Goal: Transaction & Acquisition: Purchase product/service

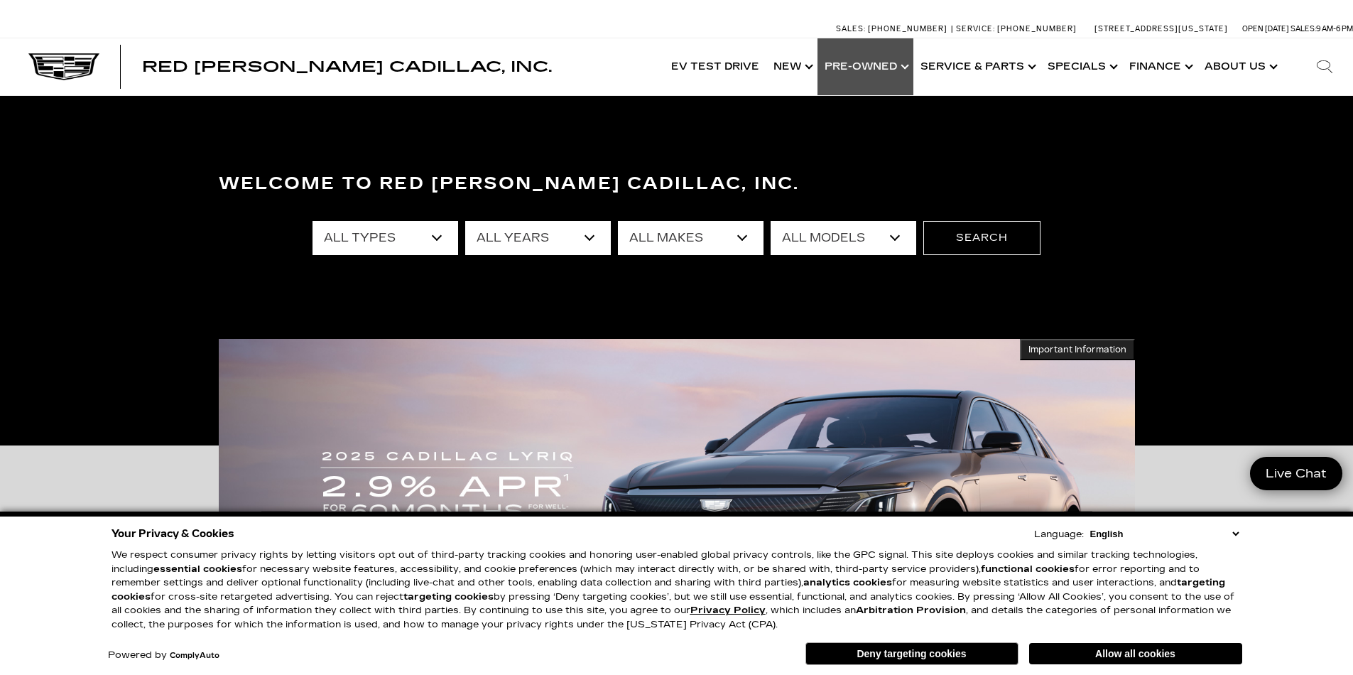
click at [876, 59] on link "Show Pre-Owned" at bounding box center [865, 66] width 96 height 57
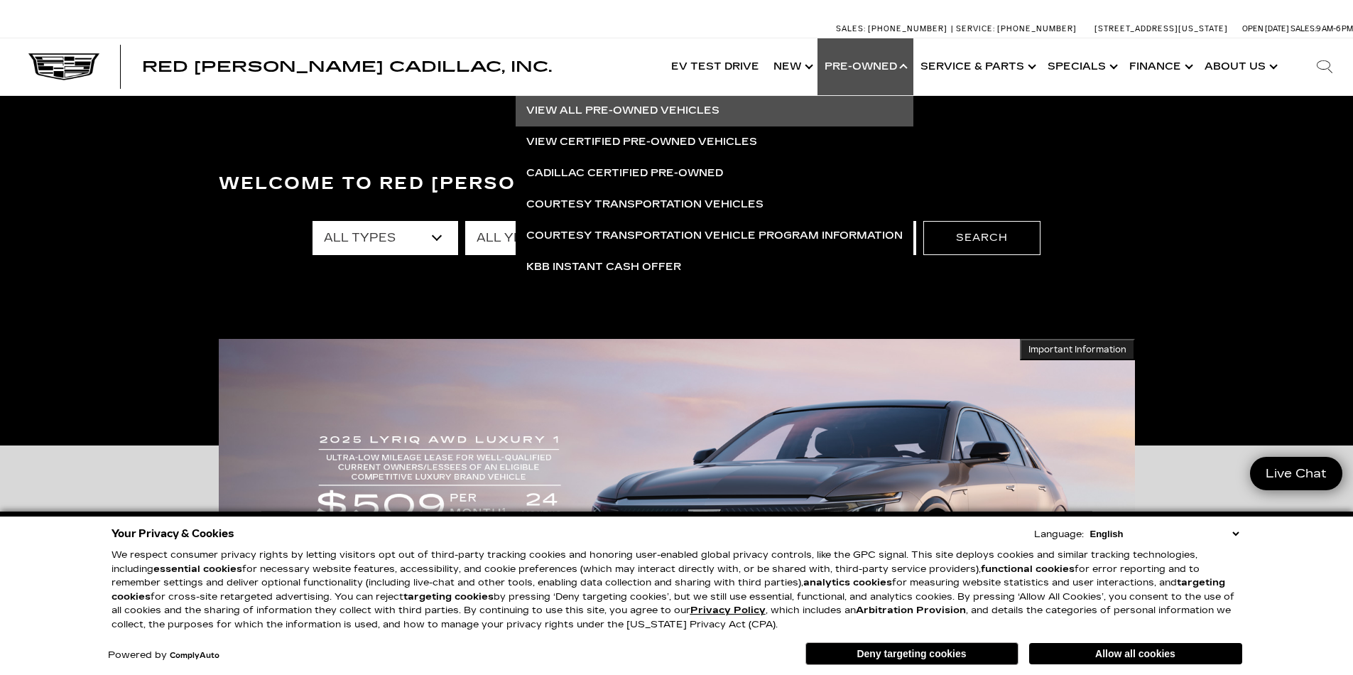
click at [641, 109] on link "View All Pre-Owned Vehicles" at bounding box center [715, 110] width 398 height 31
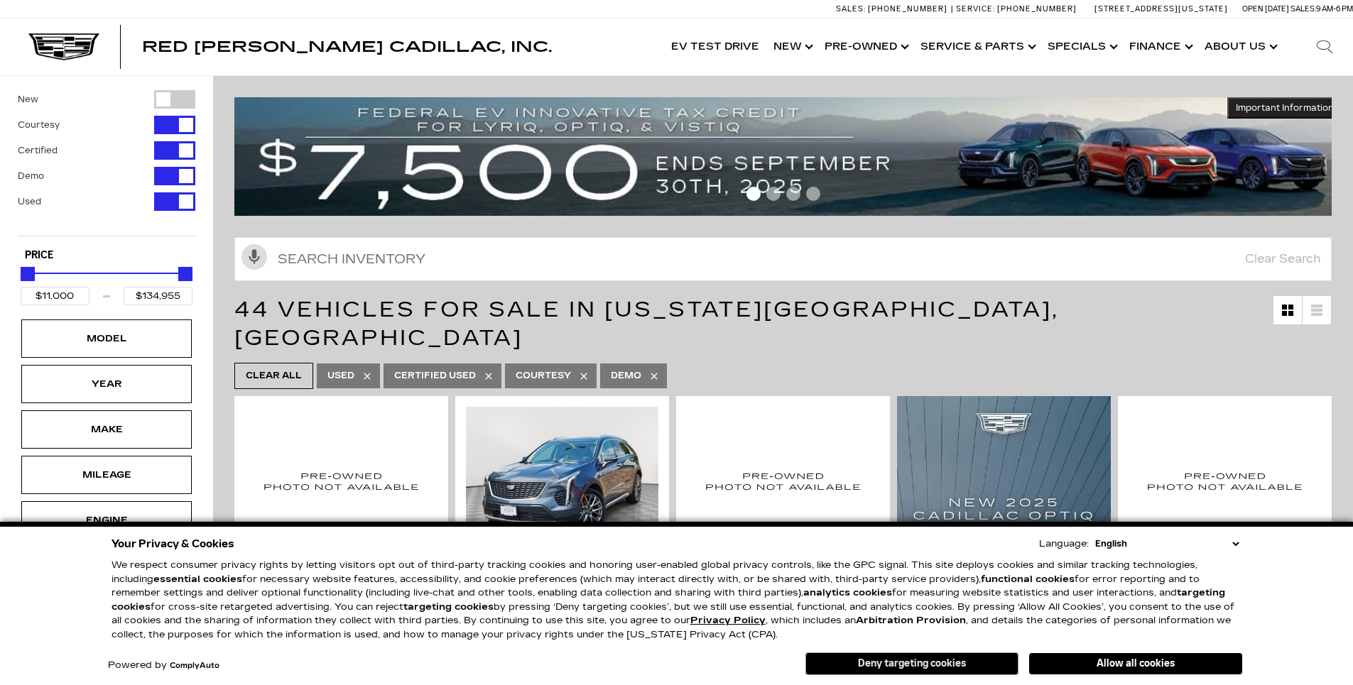
click at [937, 665] on button "Deny targeting cookies" at bounding box center [911, 664] width 213 height 23
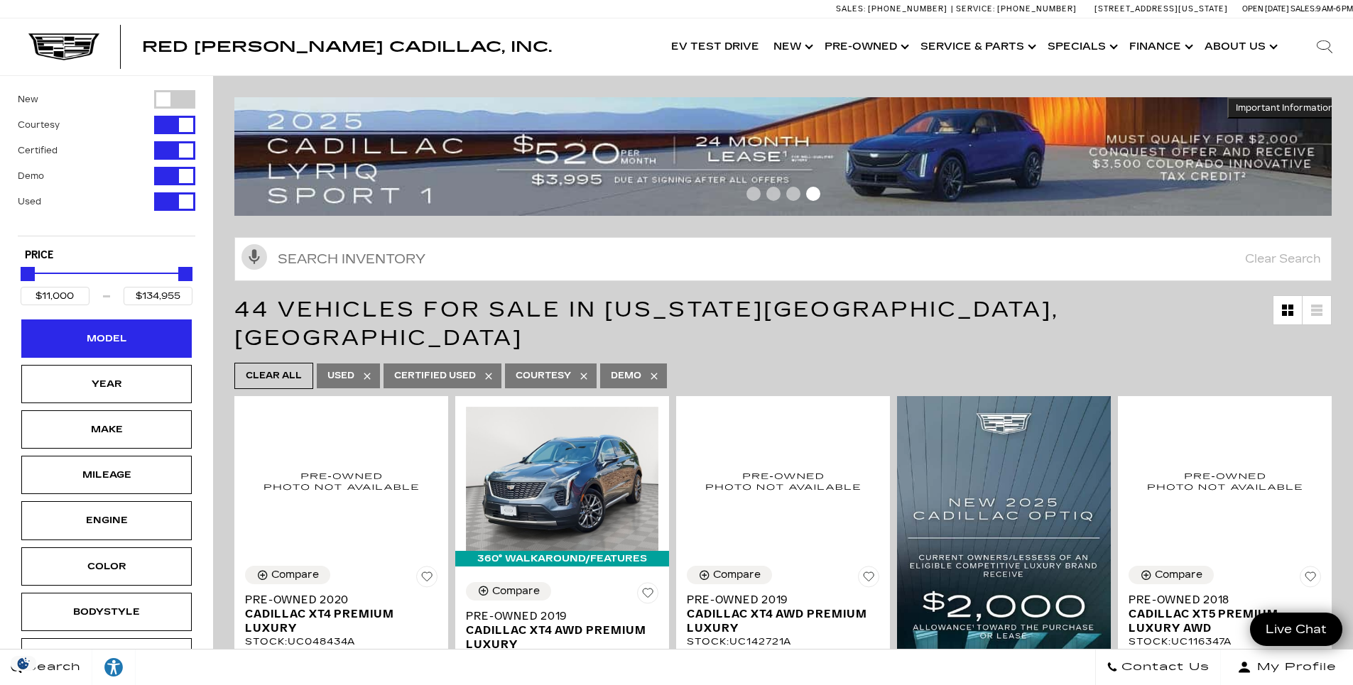
click at [103, 339] on div "Model" at bounding box center [106, 339] width 71 height 16
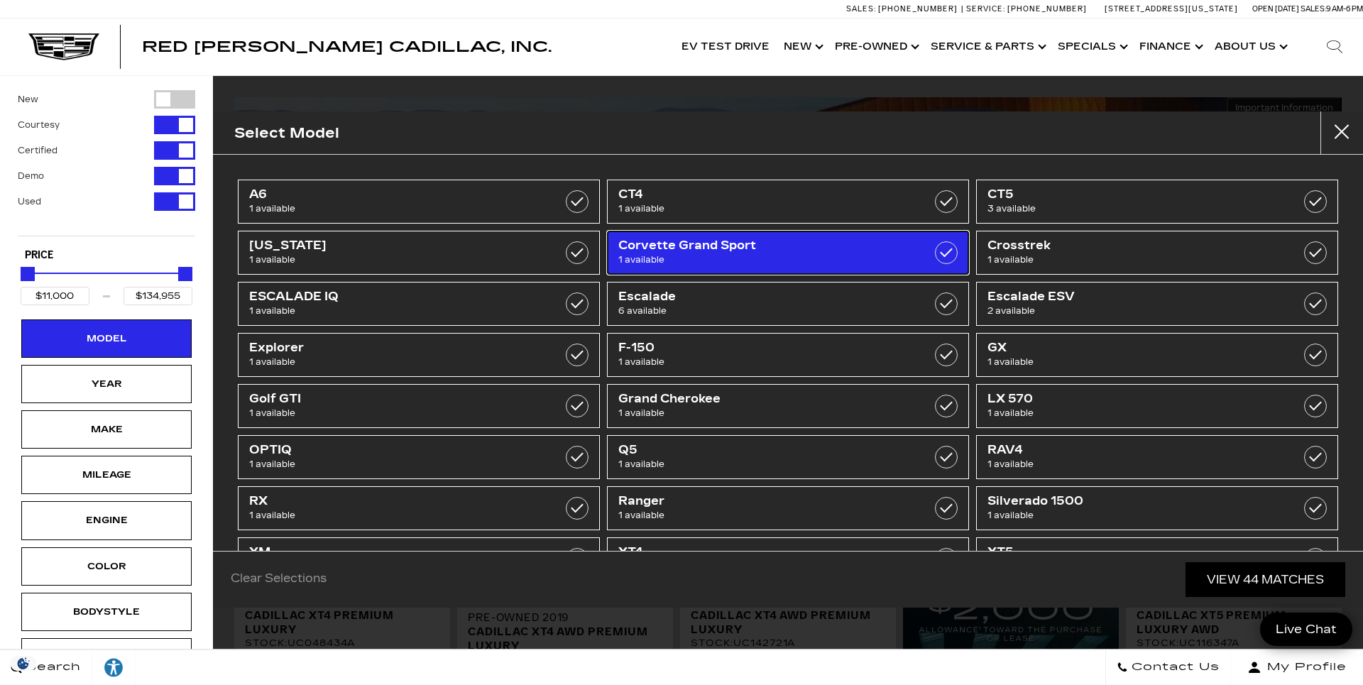
click at [675, 240] on span "Corvette Grand Sport" at bounding box center [763, 246] width 288 height 14
type input "$61,500"
checkbox input "true"
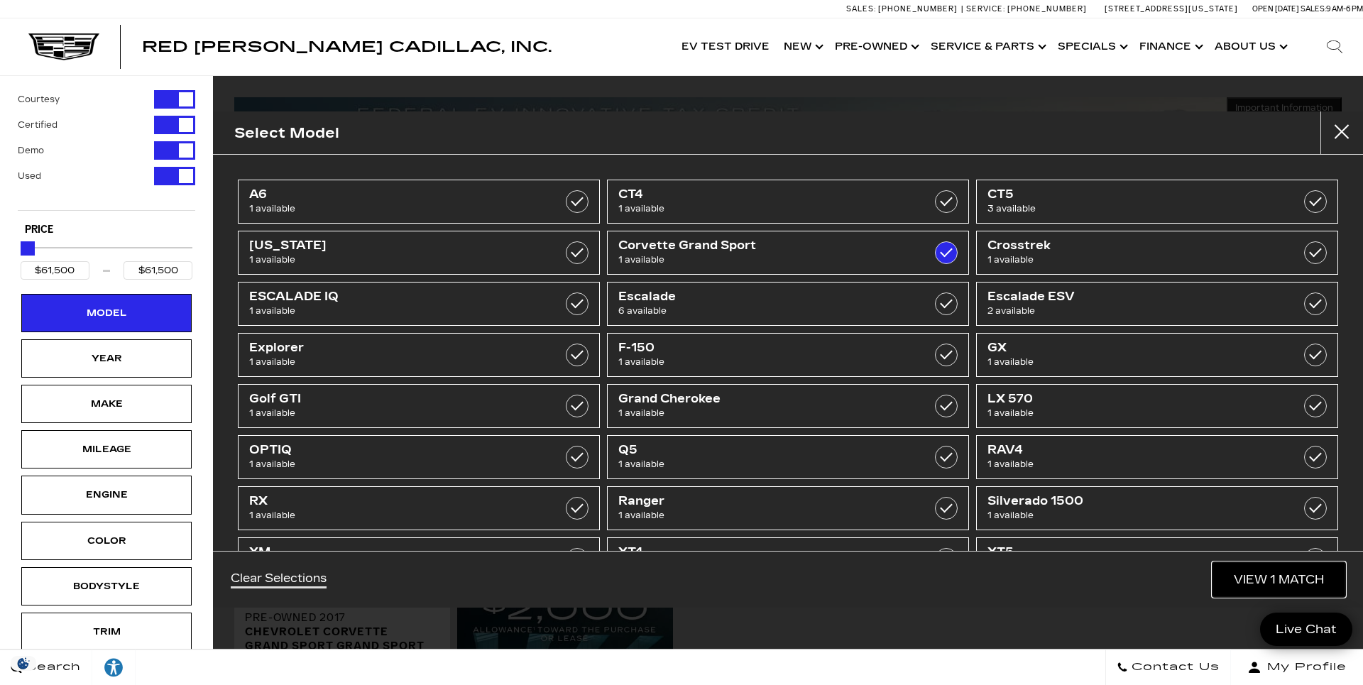
click at [1283, 576] on link "View 1 Match" at bounding box center [1279, 579] width 133 height 35
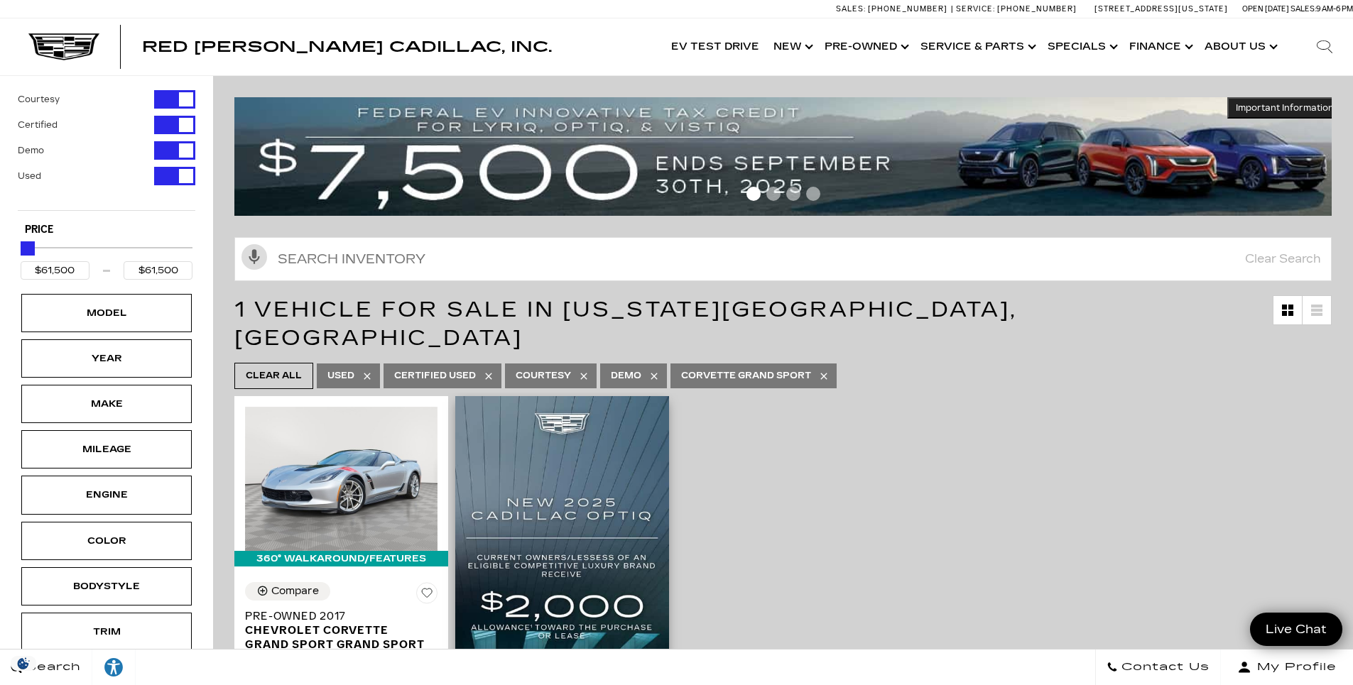
scroll to position [284, 0]
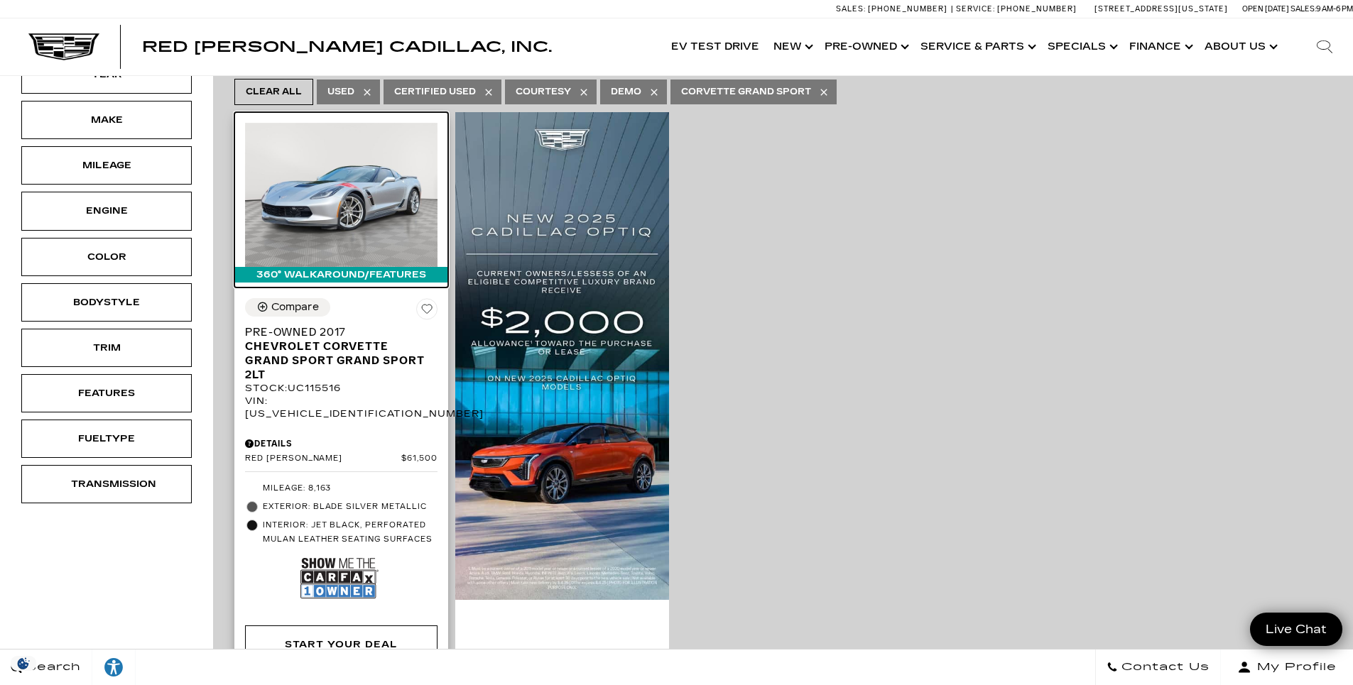
click at [344, 184] on img at bounding box center [341, 195] width 192 height 144
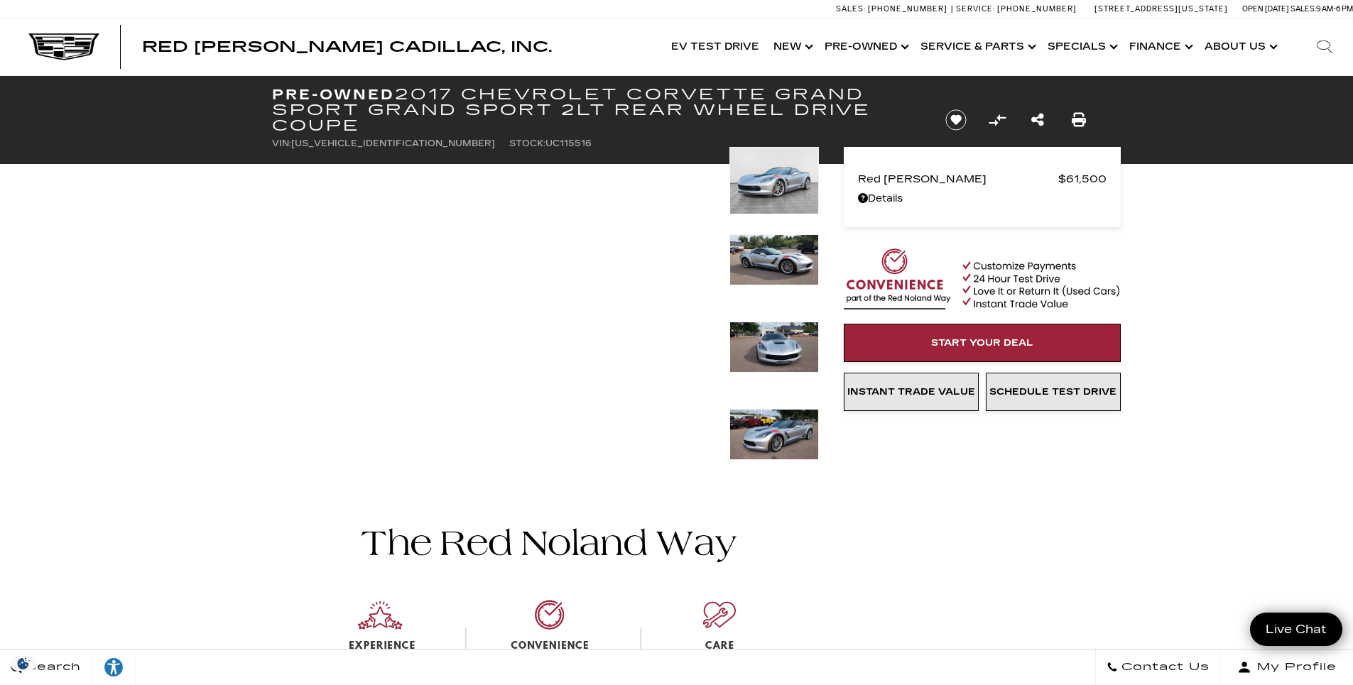
click at [778, 183] on img at bounding box center [773, 180] width 89 height 67
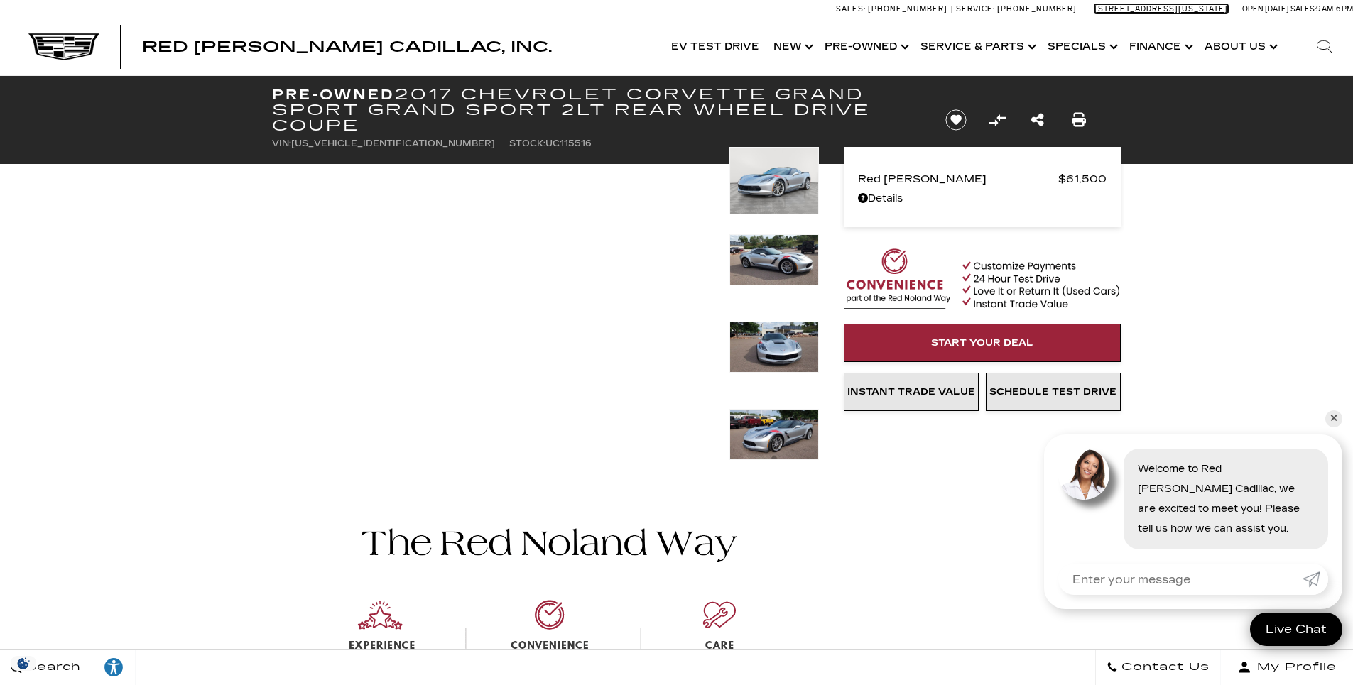
click at [1182, 7] on link "[STREET_ADDRESS][US_STATE]" at bounding box center [1161, 8] width 134 height 9
click at [888, 202] on link "Details Pre-Owned 2017 Chevrolet Corvette Grand Sport Grand Sport 2LT Rear Whee…" at bounding box center [982, 199] width 249 height 20
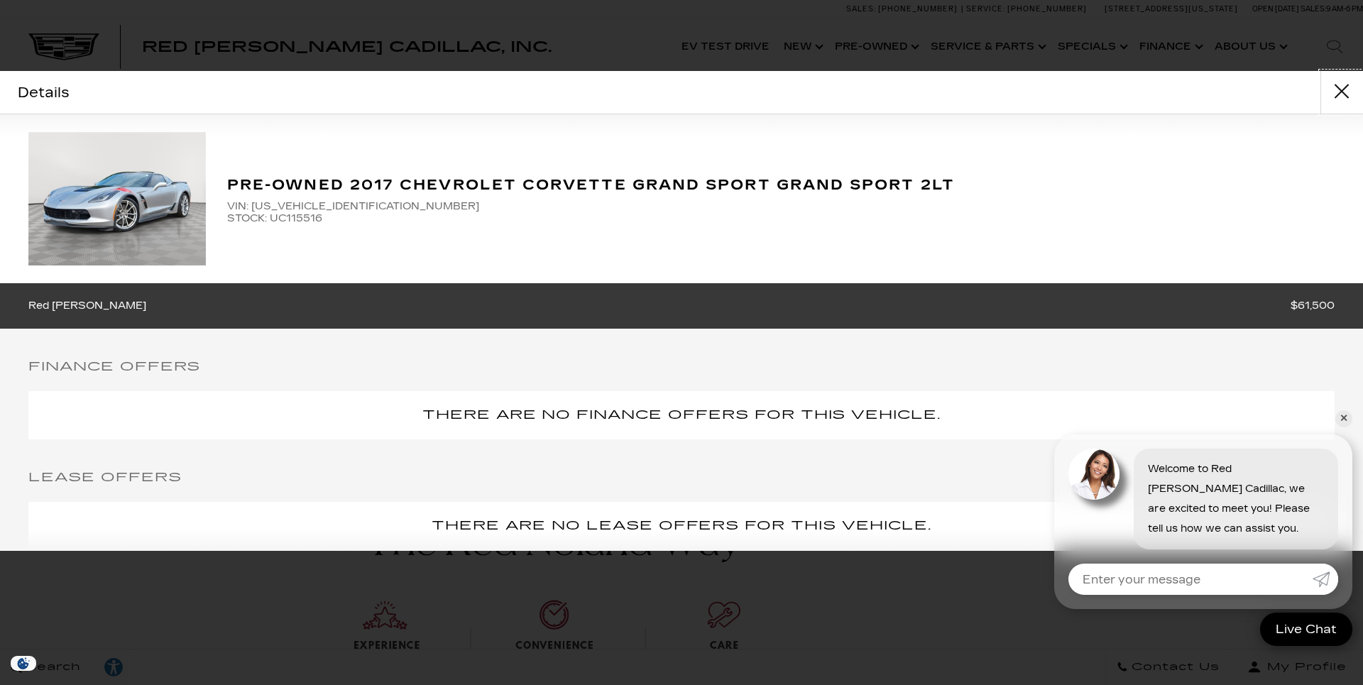
click at [1341, 94] on button "close" at bounding box center [1342, 92] width 43 height 43
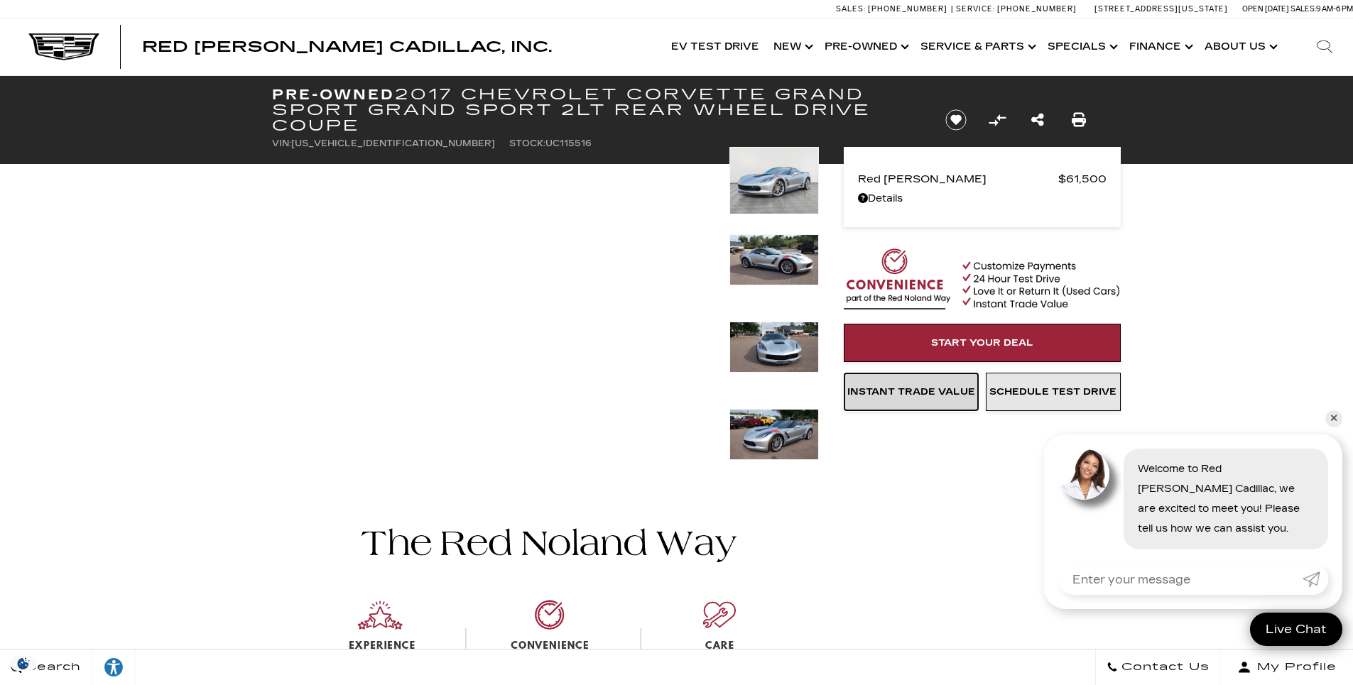
click at [879, 391] on span "Instant Trade Value" at bounding box center [911, 391] width 128 height 11
